Goal: Transaction & Acquisition: Subscribe to service/newsletter

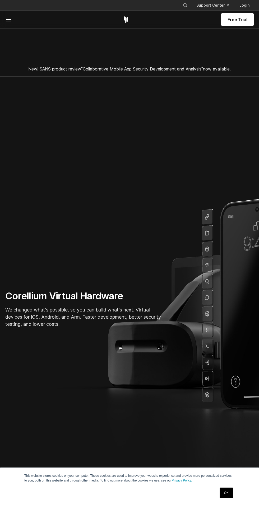
click at [235, 18] on span "Free Trial" at bounding box center [237, 19] width 20 height 6
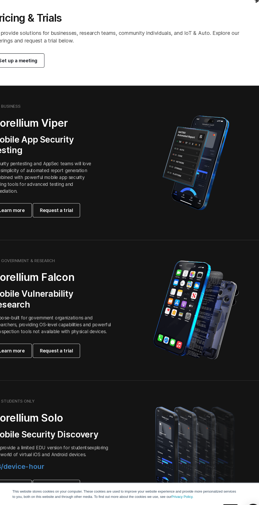
scroll to position [1, 0]
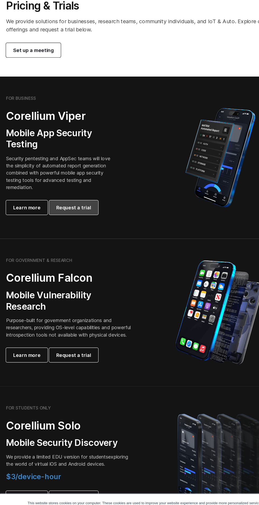
click at [76, 218] on link "Request a trial" at bounding box center [64, 215] width 43 height 13
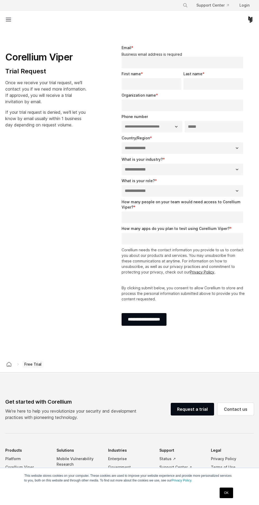
select select "**"
